Goal: Information Seeking & Learning: Learn about a topic

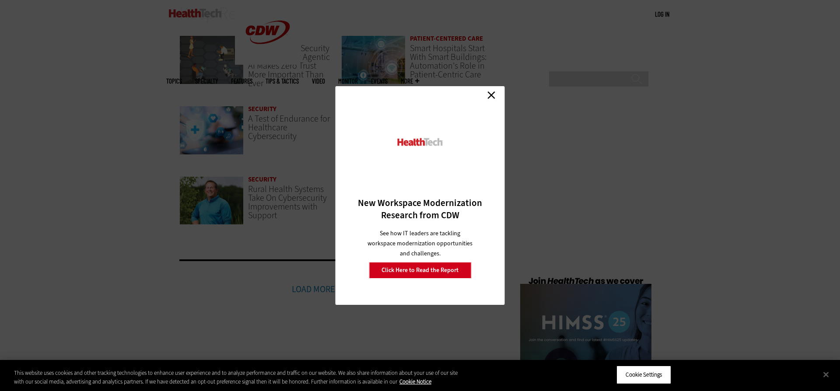
scroll to position [1908, 0]
click at [492, 96] on link "Close" at bounding box center [491, 94] width 13 height 13
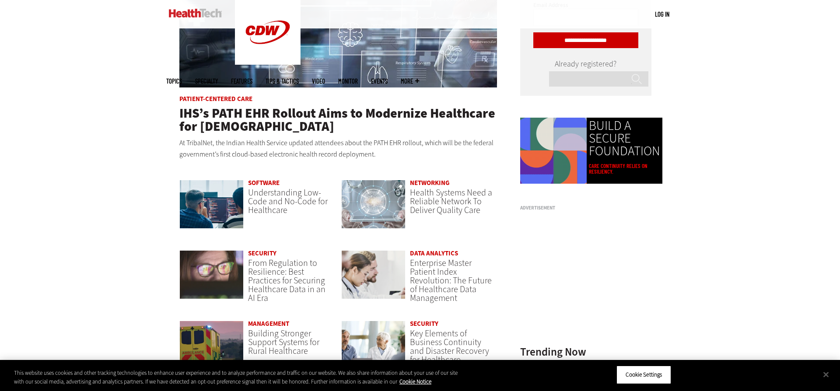
scroll to position [589, 0]
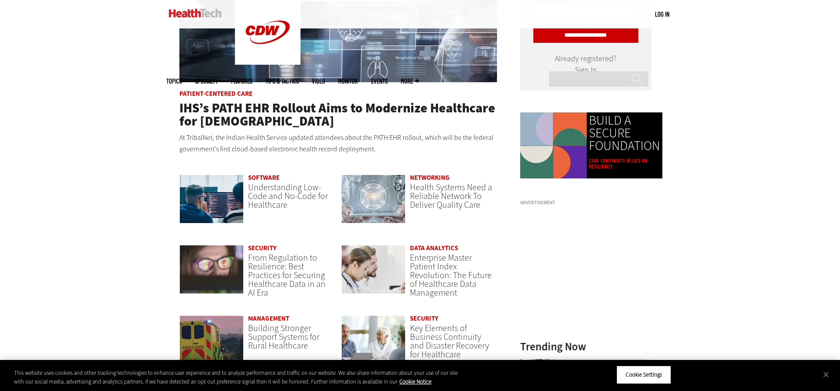
click at [273, 181] on link "Software" at bounding box center [264, 177] width 32 height 9
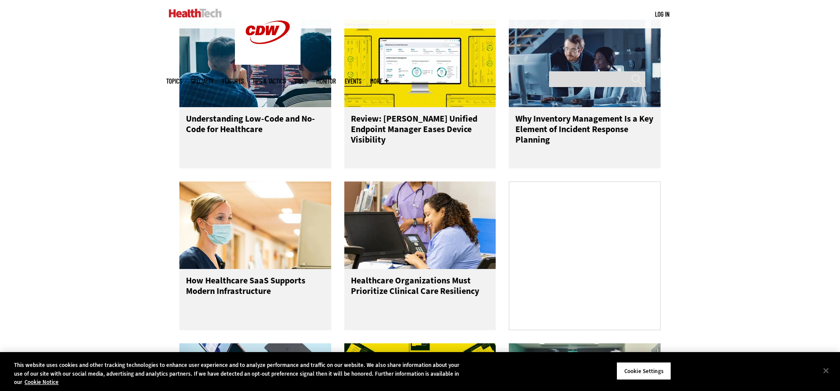
scroll to position [813, 0]
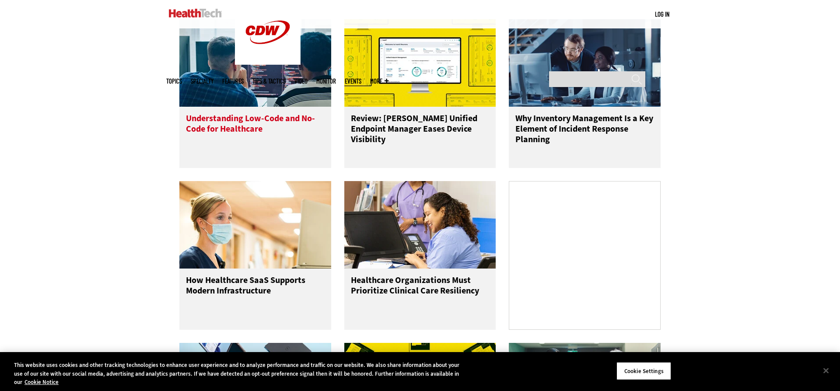
click at [247, 133] on h3 "Understanding Low-Code and No-Code for Healthcare" at bounding box center [255, 130] width 139 height 35
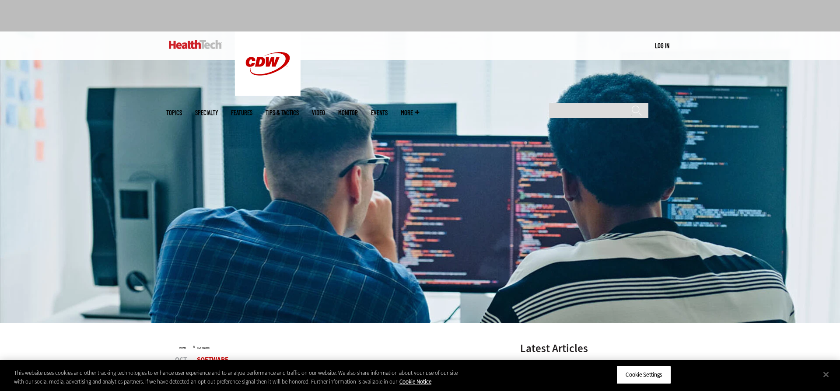
scroll to position [36, 0]
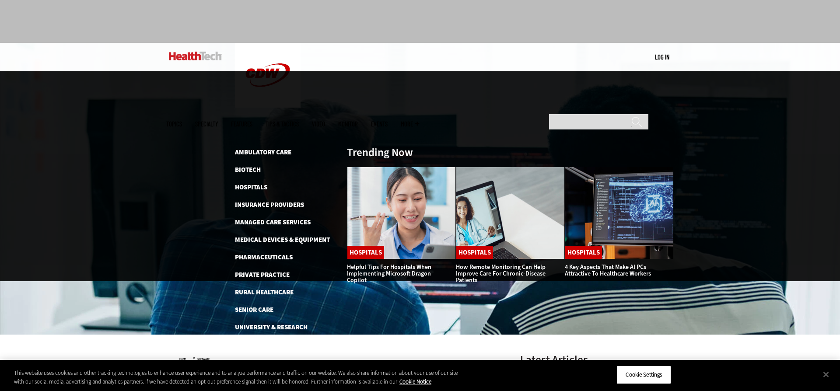
click at [116, 62] on div "MENU Log in Mobile menu Topics Artificial Intelligence Cloud Data Analytics Dat…" at bounding box center [420, 57] width 840 height 28
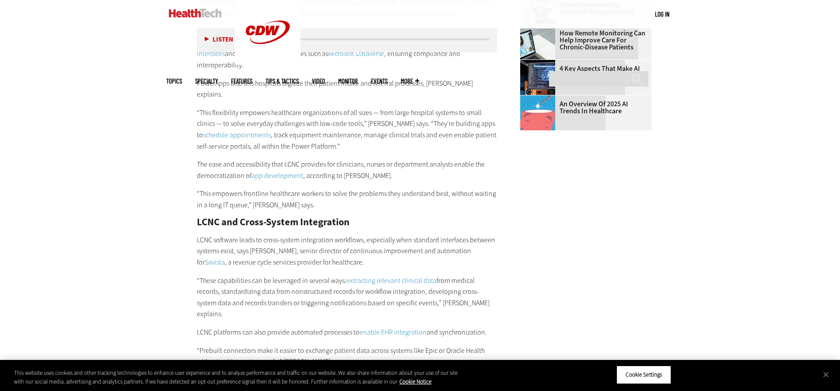
scroll to position [1153, 0]
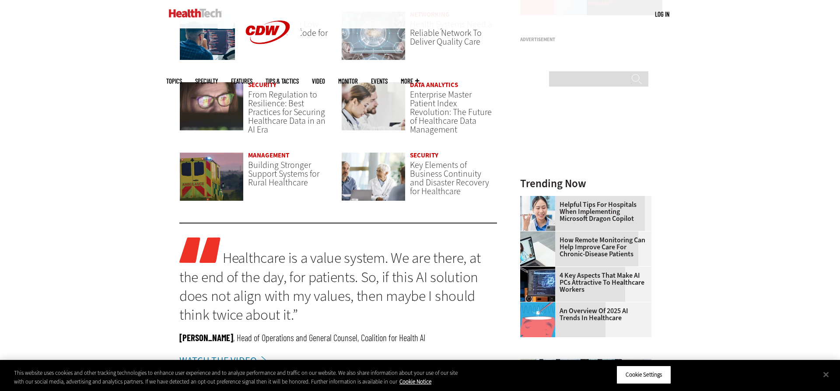
scroll to position [501, 0]
